Goal: Find specific page/section

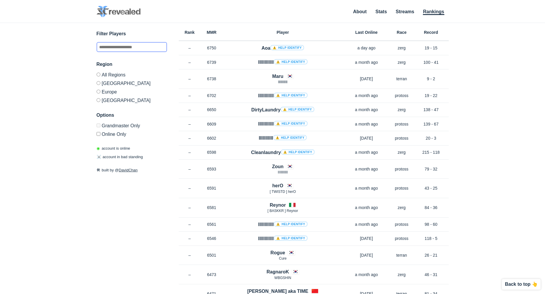
click at [135, 47] on input "text" at bounding box center [132, 47] width 70 height 10
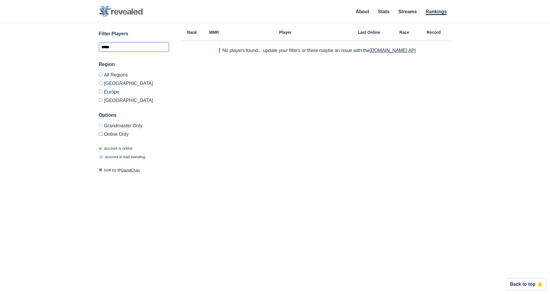
type input "*****"
click at [137, 48] on input "*****" at bounding box center [134, 47] width 70 height 10
